Goal: Information Seeking & Learning: Learn about a topic

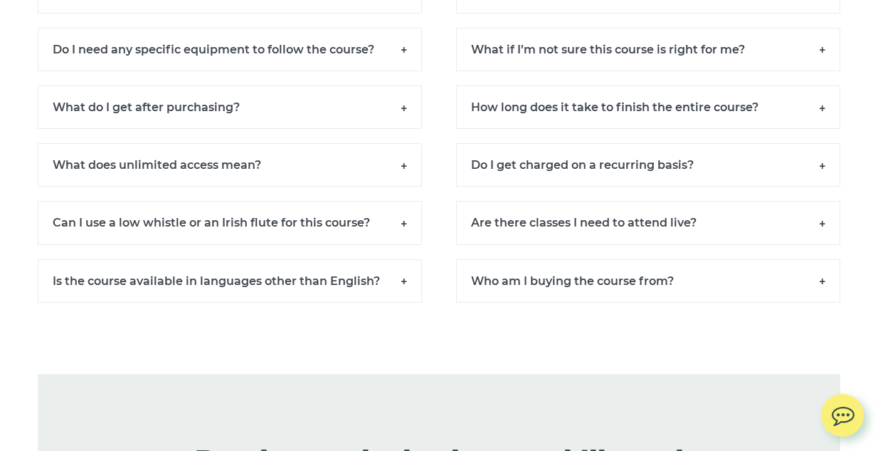
scroll to position [9934, 0]
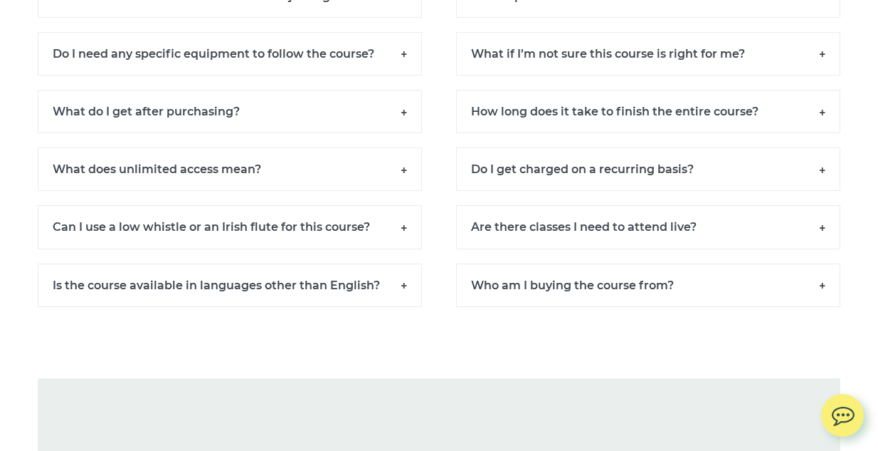
click at [824, 241] on h6 "Are there classes I need to attend live?" at bounding box center [648, 226] width 384 height 43
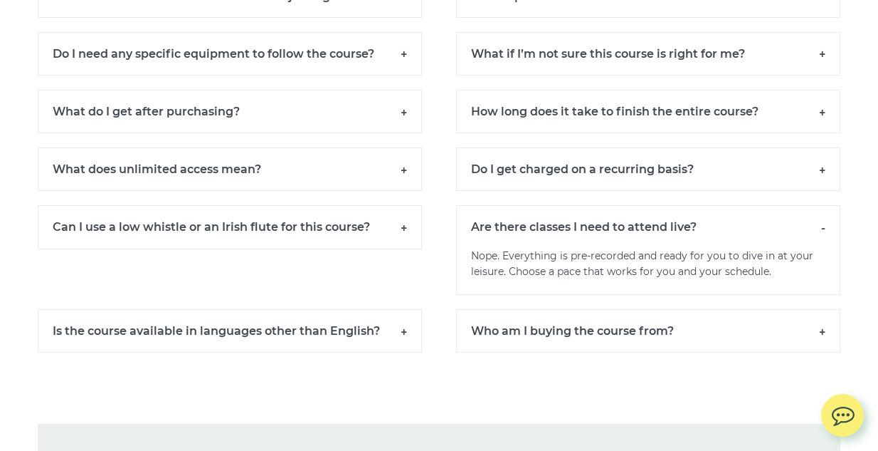
click at [824, 241] on h6 "Are there classes I need to attend live?" at bounding box center [648, 226] width 384 height 43
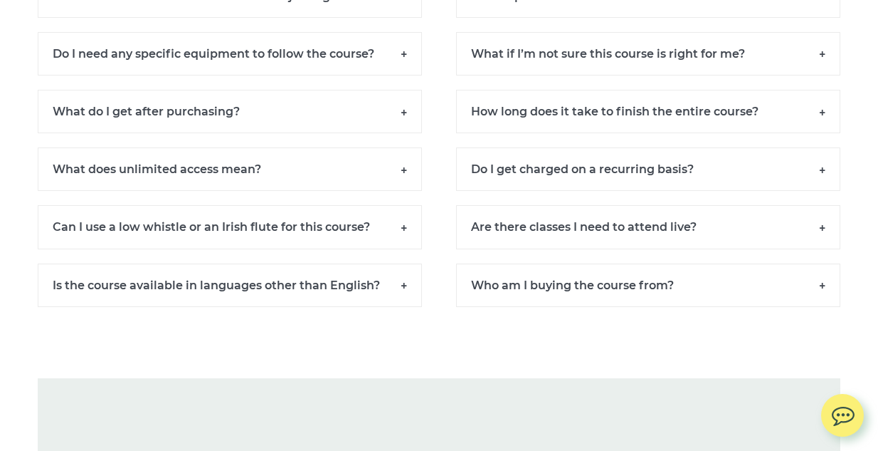
click at [823, 300] on h6 "Who am I buying the course from?" at bounding box center [648, 284] width 384 height 43
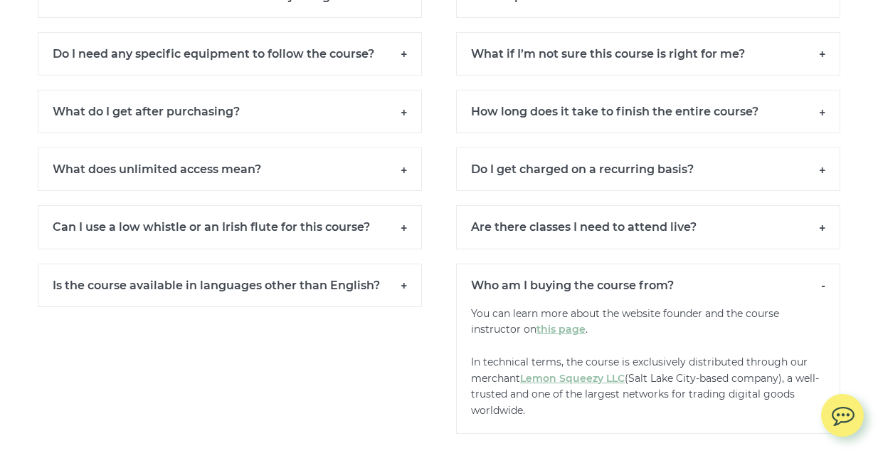
click at [823, 300] on h6 "Who am I buying the course from?" at bounding box center [648, 284] width 384 height 43
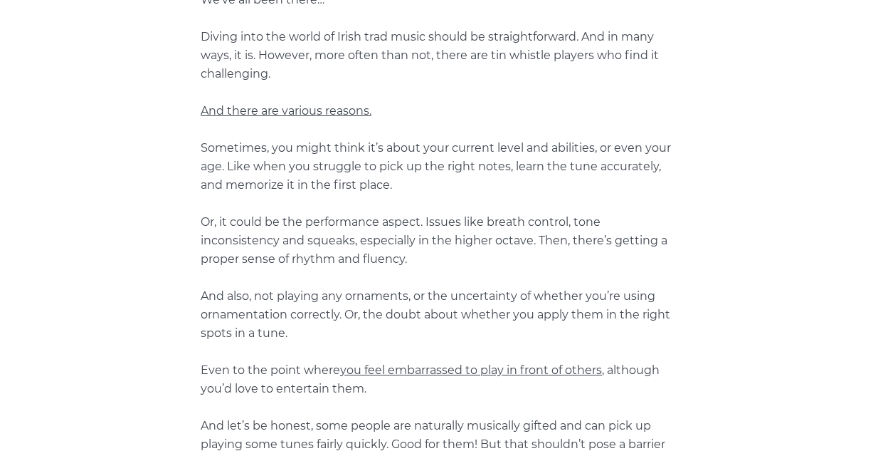
scroll to position [0, 0]
